Goal: Task Accomplishment & Management: Manage account settings

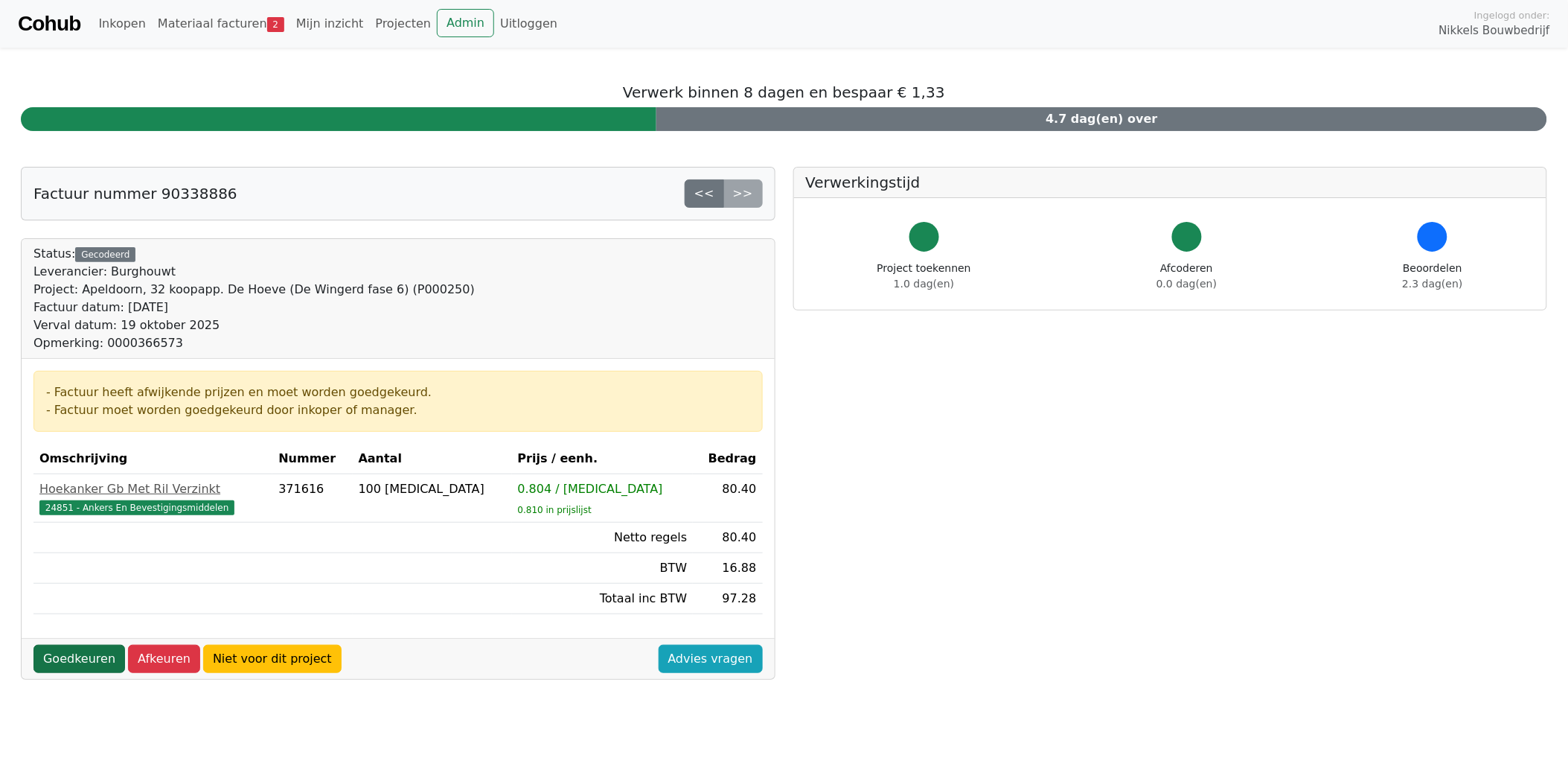
click at [84, 661] on link "Goedkeuren" at bounding box center [79, 659] width 91 height 28
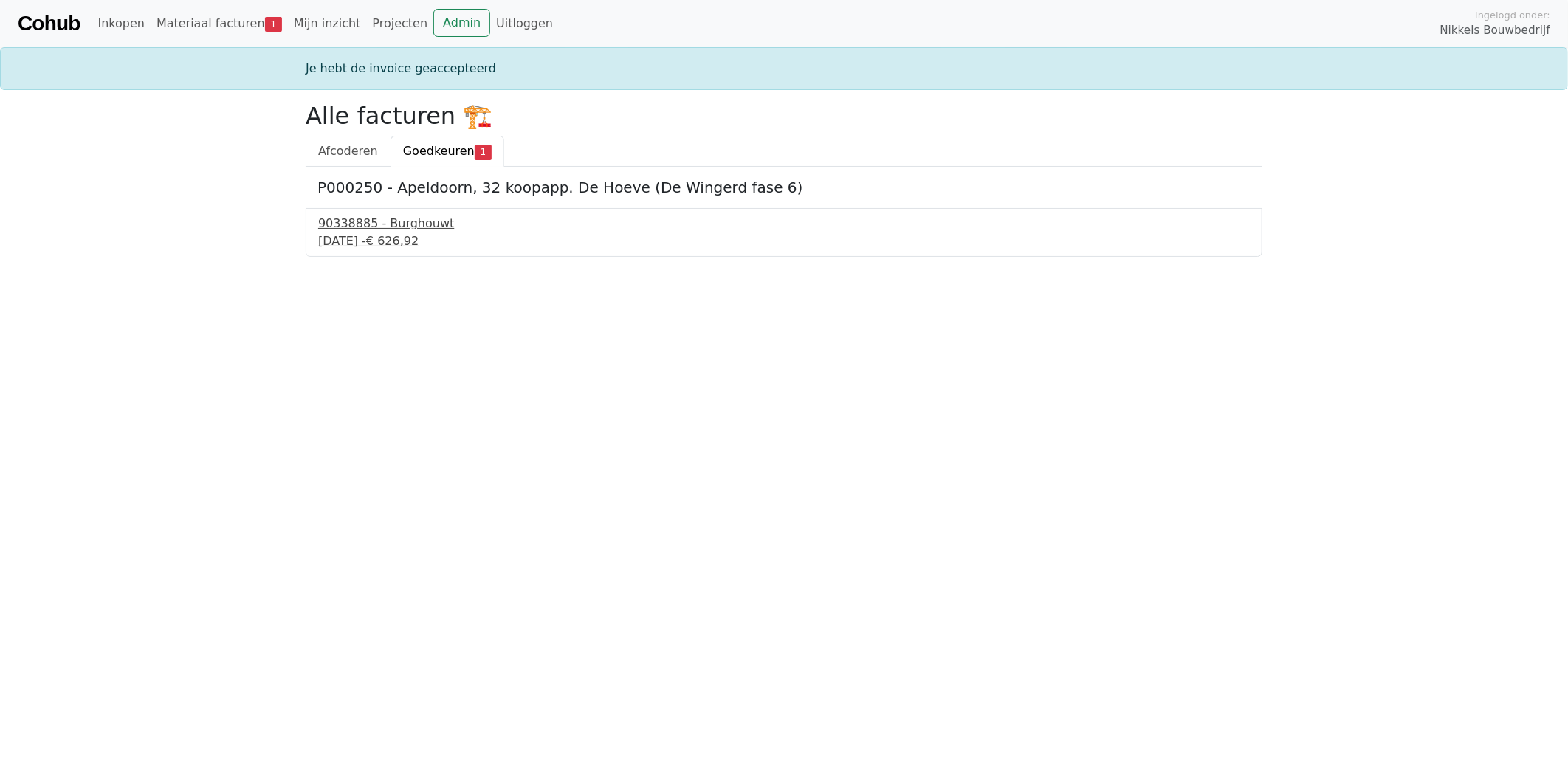
click at [377, 235] on div "19 september 2025 - € 626,92" at bounding box center [783, 241] width 932 height 17
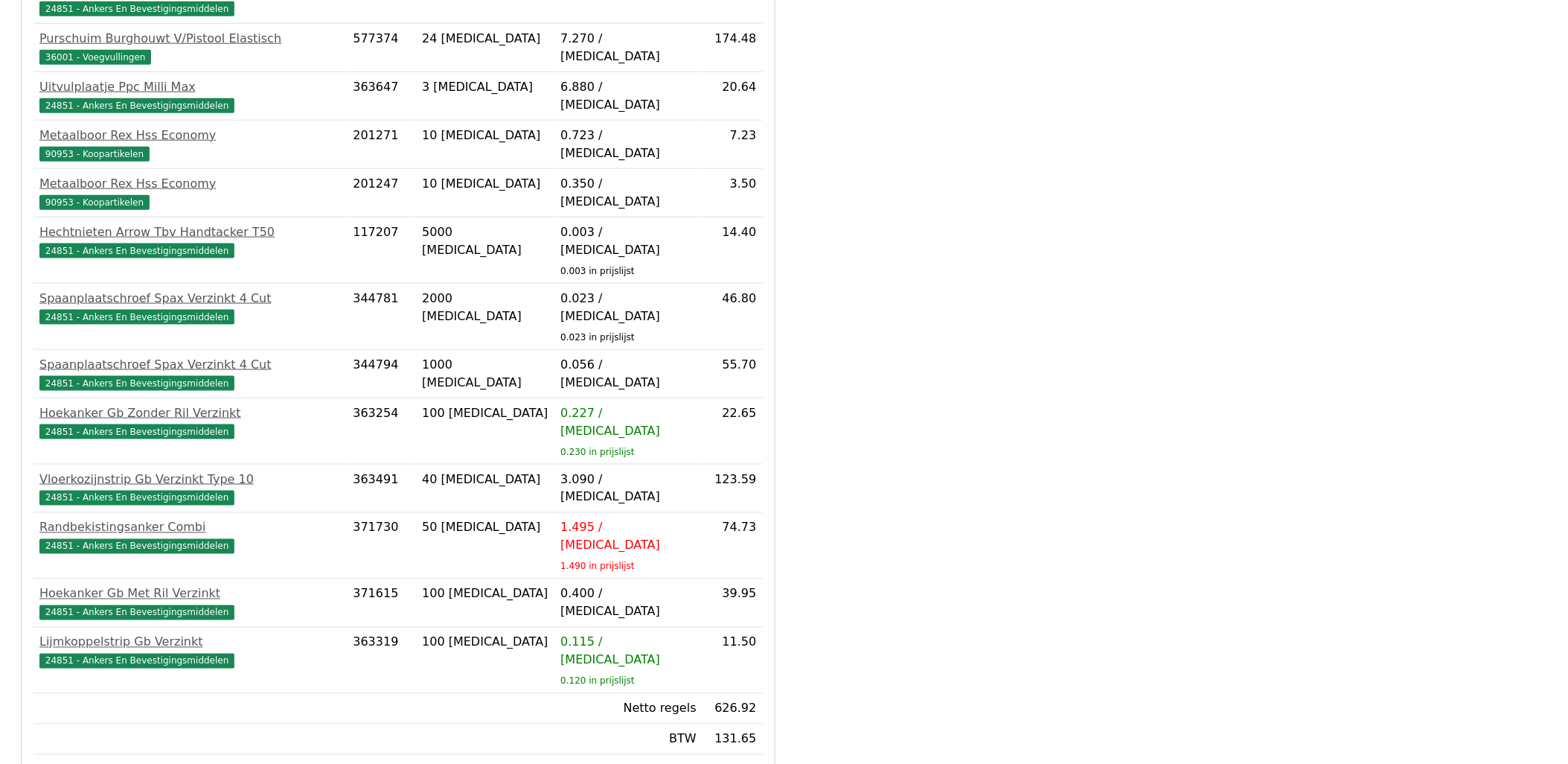
scroll to position [534, 0]
